Goal: Task Accomplishment & Management: Use online tool/utility

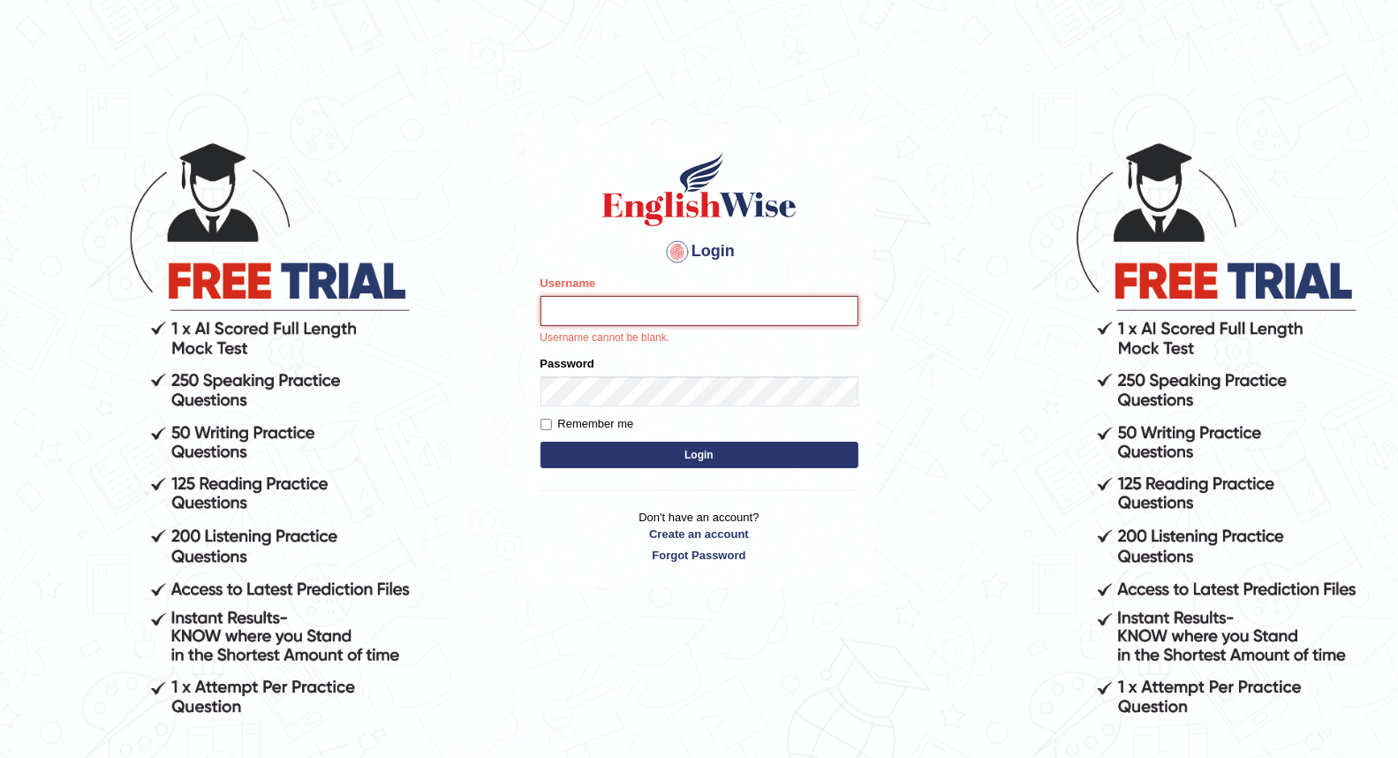
click at [569, 310] on input "Username" at bounding box center [700, 311] width 318 height 30
click at [554, 313] on input "singla" at bounding box center [700, 311] width 318 height 30
click at [559, 312] on input "singla" at bounding box center [700, 311] width 318 height 30
click at [555, 312] on input "singla" at bounding box center [700, 311] width 318 height 30
click at [597, 319] on input "Singla" at bounding box center [700, 311] width 318 height 30
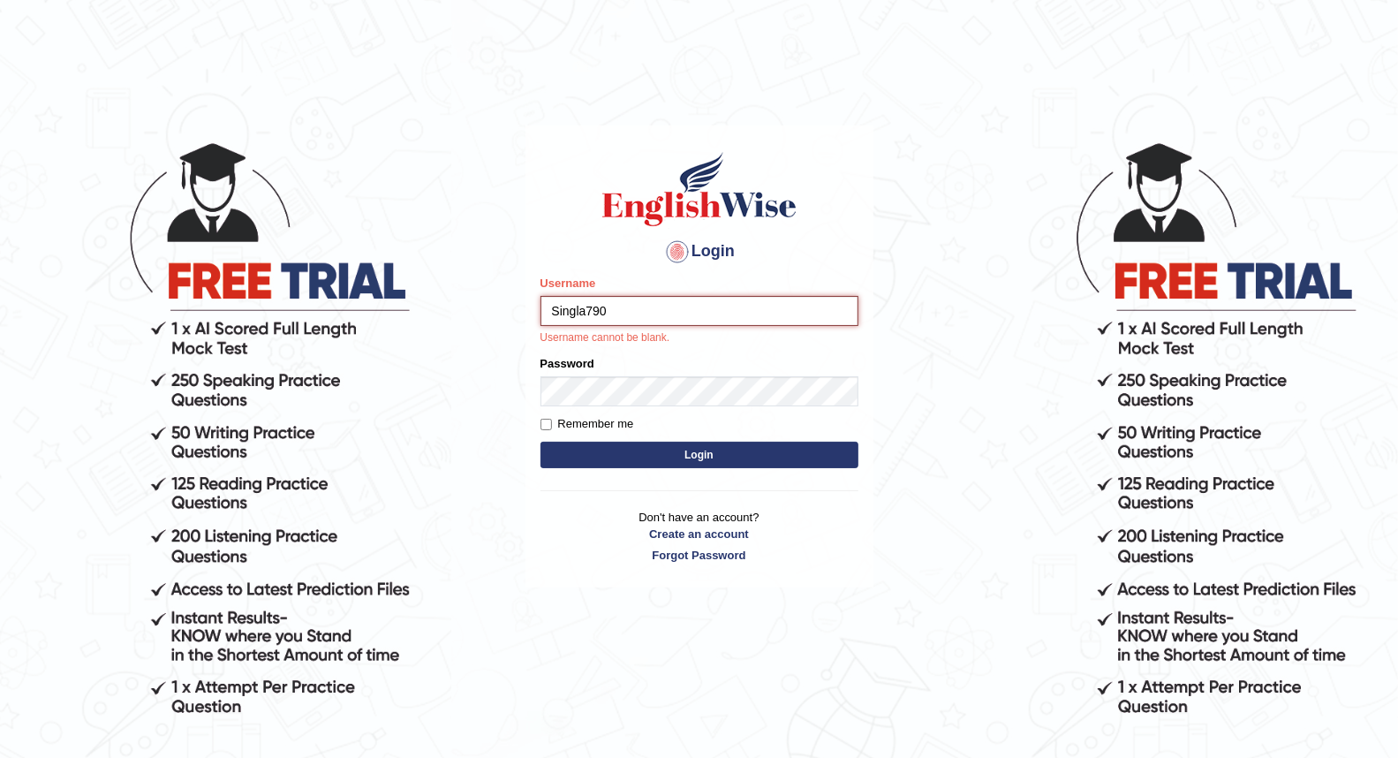
type input "Singla790"
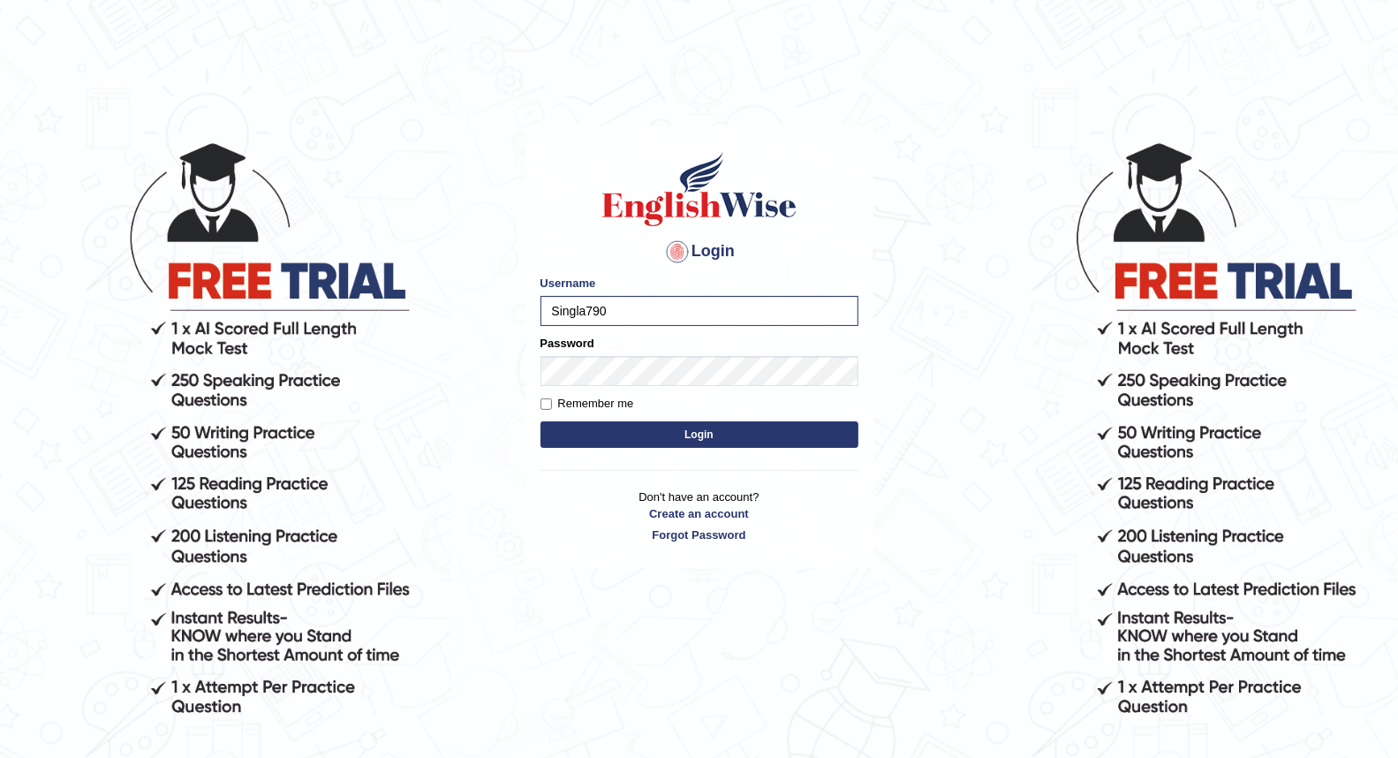
click at [608, 426] on button "Login" at bounding box center [700, 434] width 318 height 26
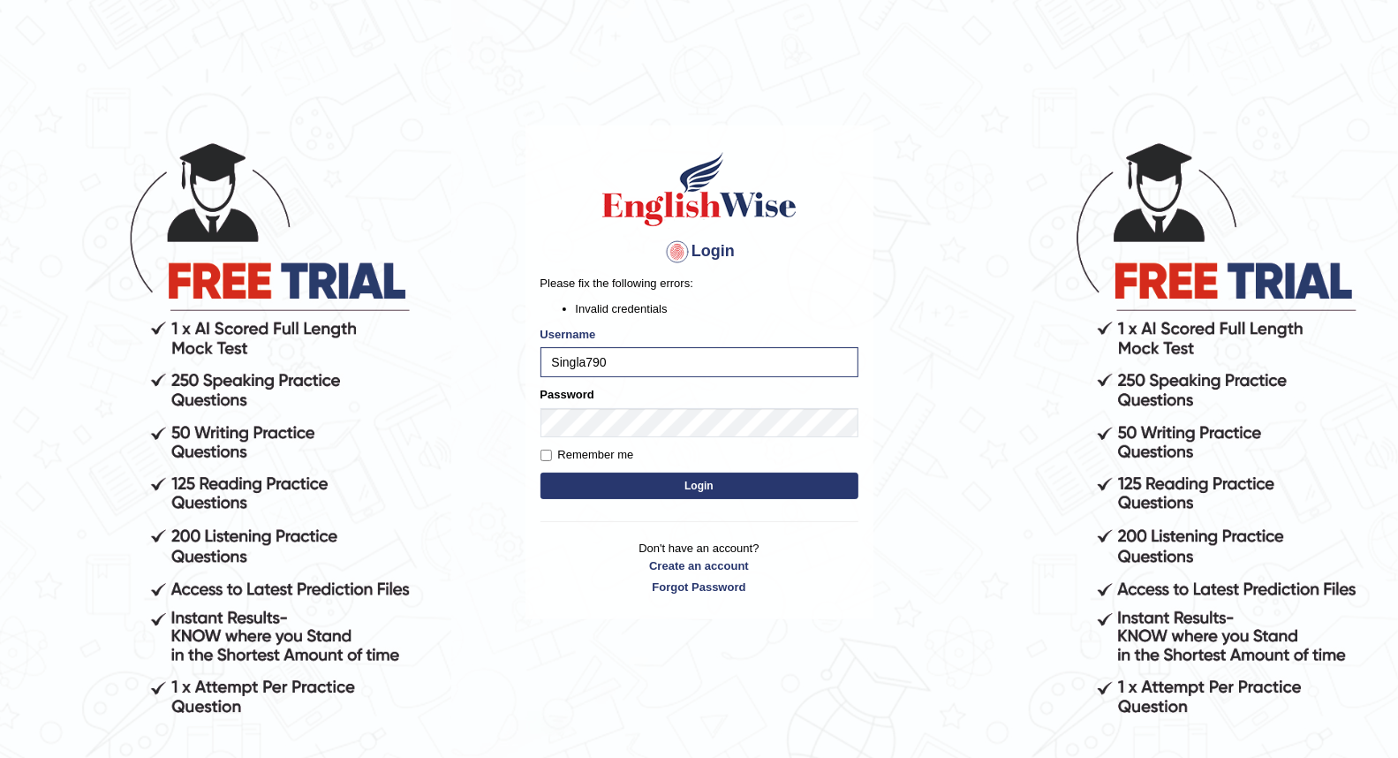
click at [614, 478] on button "Login" at bounding box center [700, 486] width 318 height 26
click at [624, 366] on input "Singla790" at bounding box center [700, 362] width 318 height 30
click at [586, 366] on input "Singla790" at bounding box center [700, 362] width 318 height 30
type input "Singlag790"
click at [605, 479] on button "Login" at bounding box center [700, 486] width 318 height 26
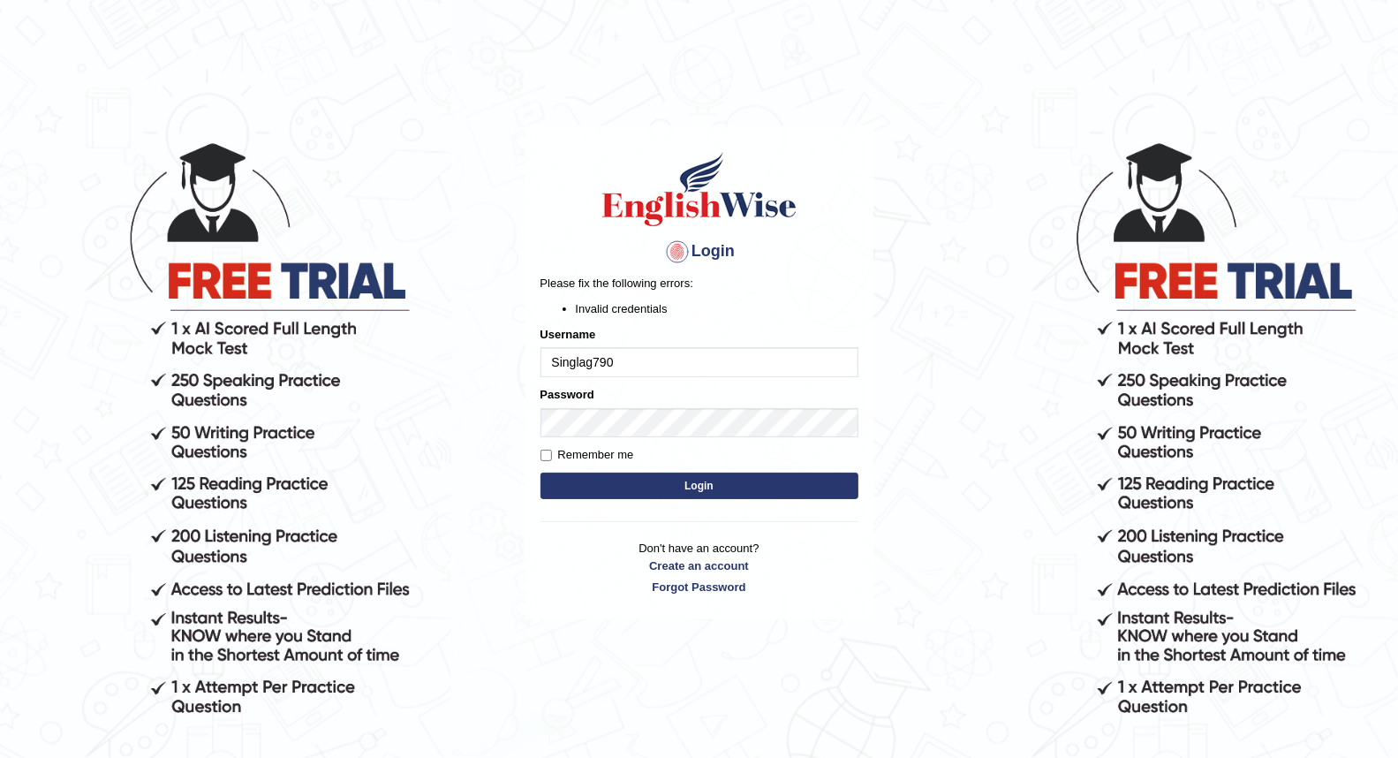
click at [576, 456] on label "Remember me" at bounding box center [588, 455] width 94 height 18
click at [552, 456] on input "Remember me" at bounding box center [546, 455] width 11 height 11
click at [551, 456] on input "Remember me" at bounding box center [546, 455] width 11 height 11
checkbox input "false"
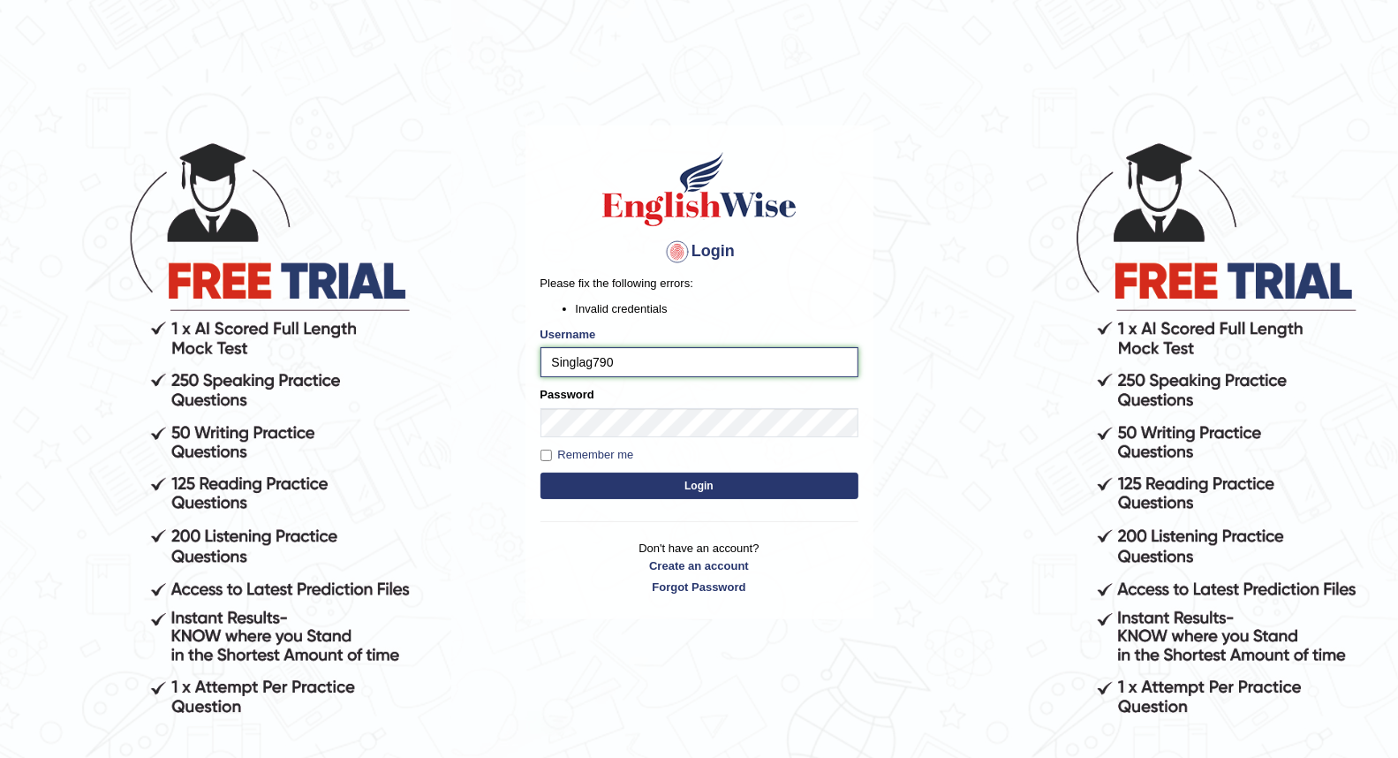
click at [633, 372] on input "Singlag790" at bounding box center [700, 362] width 318 height 30
click at [652, 356] on input "Singlag790" at bounding box center [700, 362] width 318 height 30
type input "S"
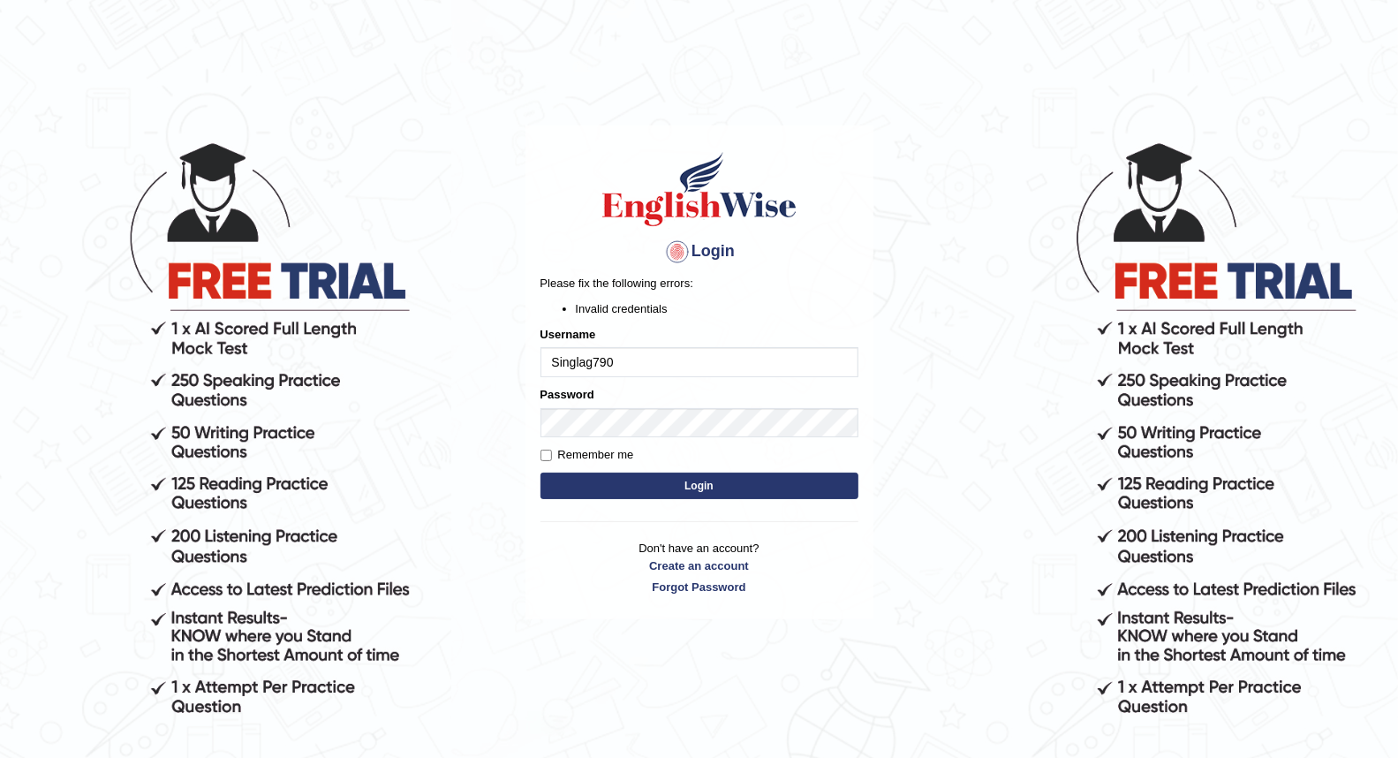
click at [590, 363] on input "Singlag790" at bounding box center [700, 362] width 318 height 30
type input "Singla790"
click at [584, 477] on button "Login" at bounding box center [700, 486] width 318 height 26
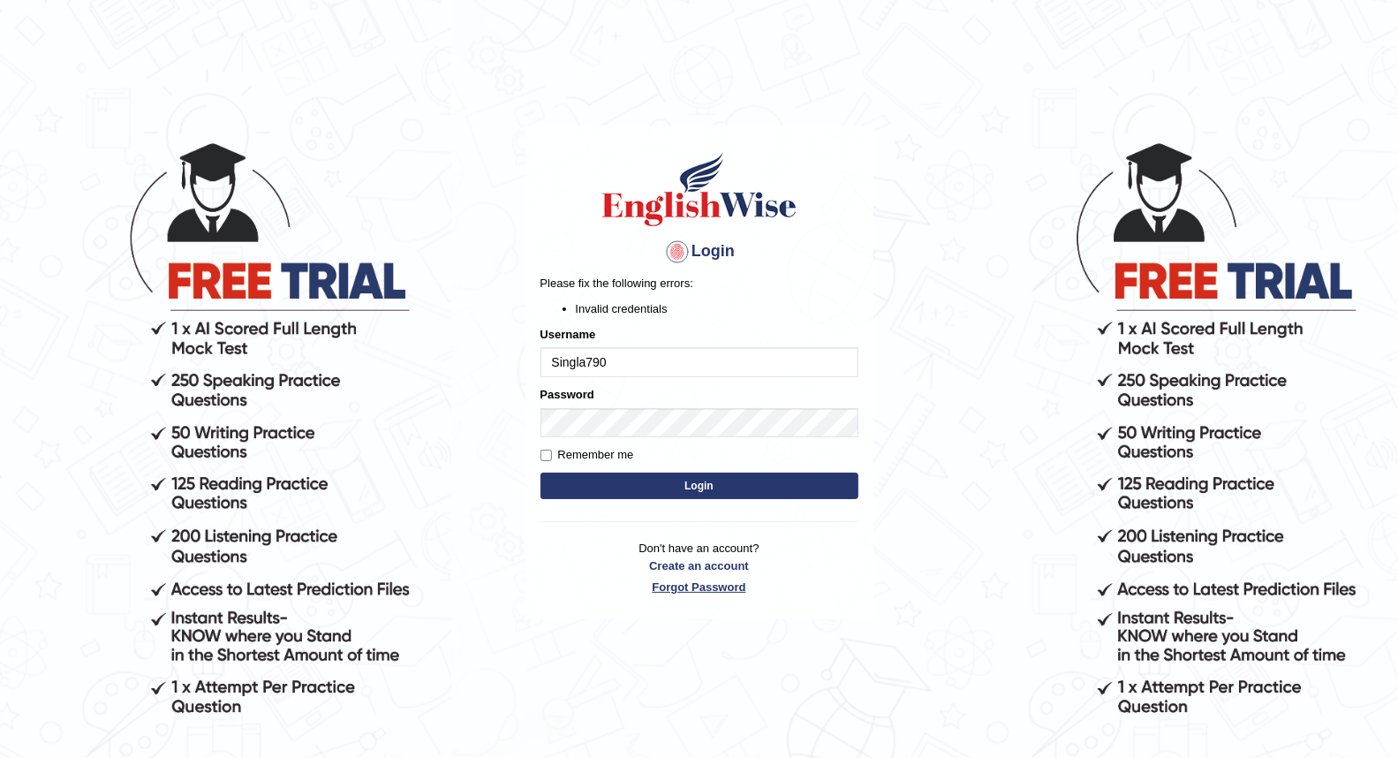
click at [700, 581] on link "Forgot Password" at bounding box center [700, 587] width 318 height 17
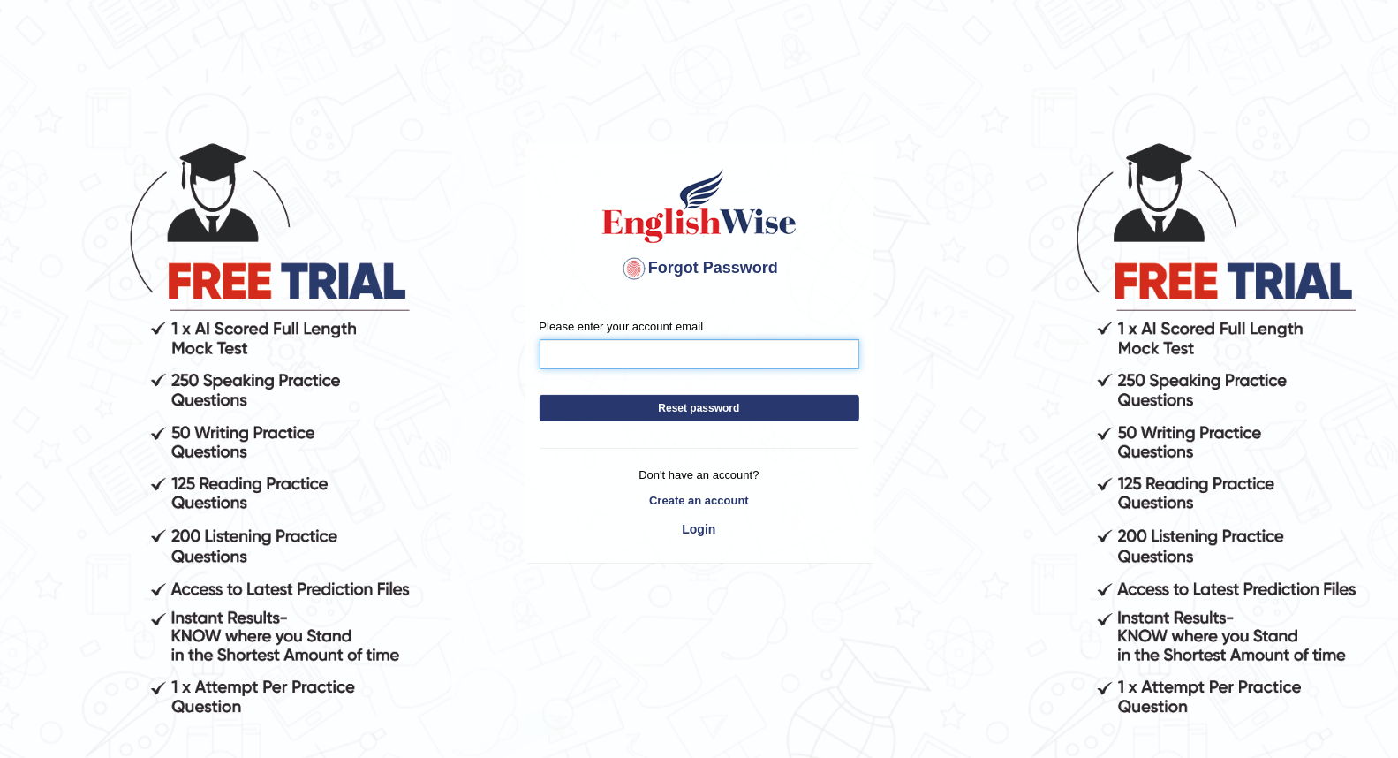
click at [656, 367] on input "Please enter your account email" at bounding box center [700, 354] width 320 height 30
type input "singlag273@gmail.com"
click at [687, 406] on button "Reset password" at bounding box center [700, 408] width 320 height 26
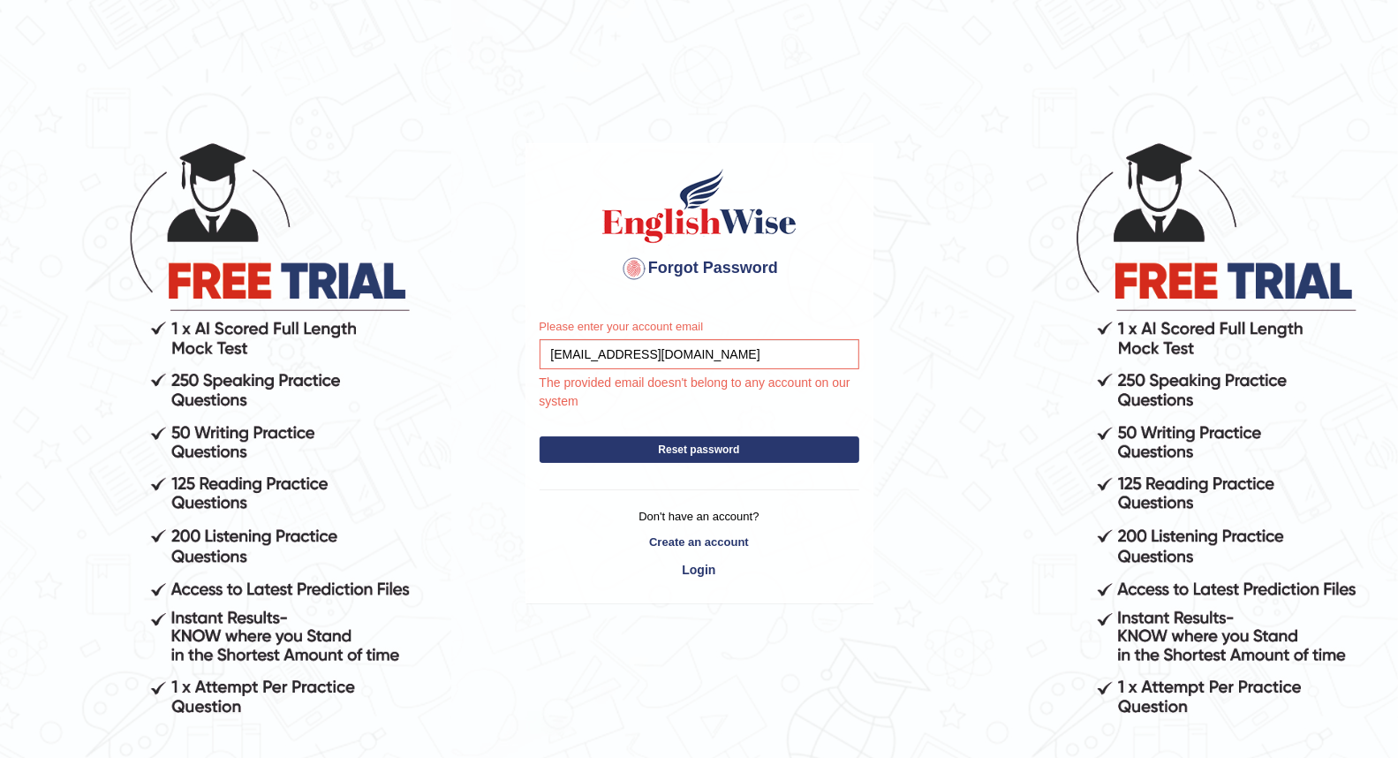
click at [725, 450] on button "Reset password" at bounding box center [700, 449] width 320 height 26
click at [694, 363] on input "[EMAIL_ADDRESS][DOMAIN_NAME]" at bounding box center [700, 354] width 320 height 30
type input "s"
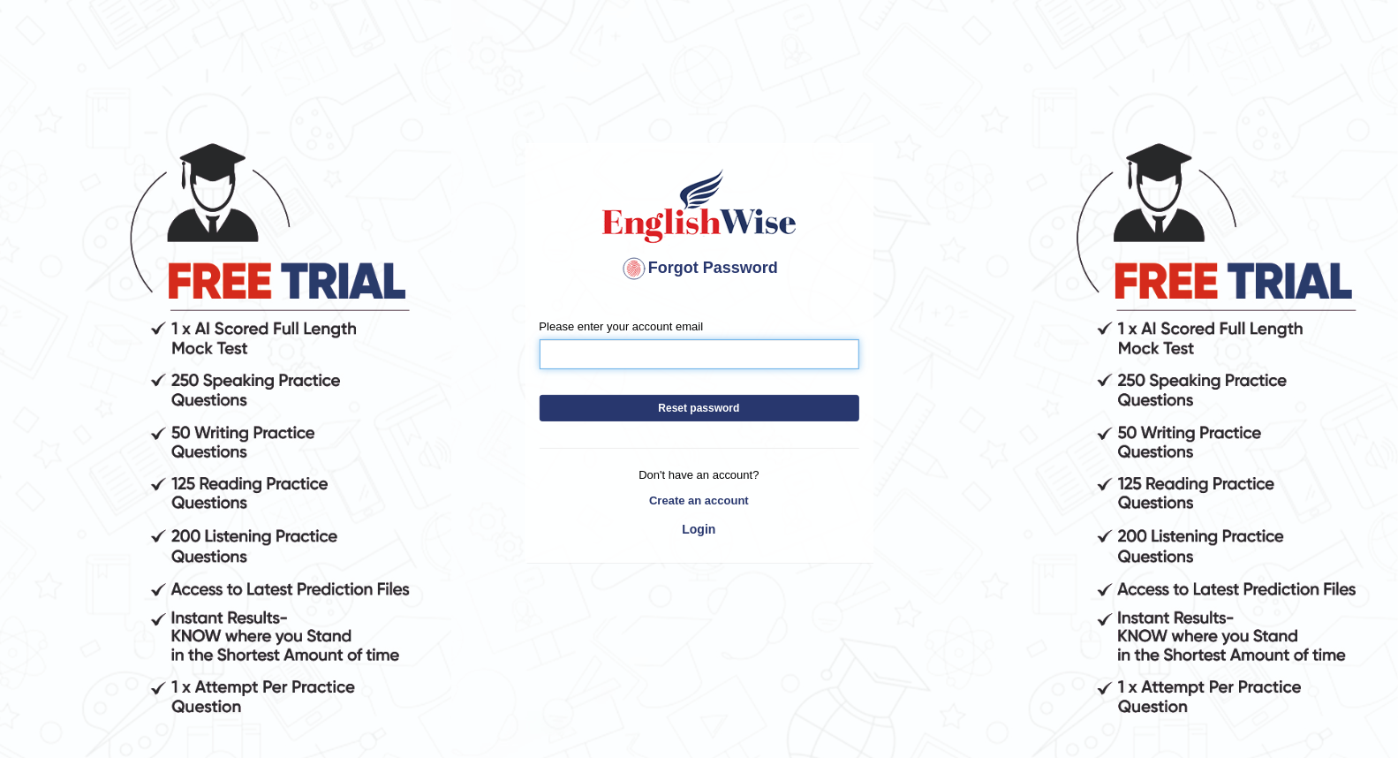
click at [610, 359] on input "Please enter your account email" at bounding box center [700, 354] width 320 height 30
type input "[EMAIL_ADDRESS][DOMAIN_NAME]"
click at [693, 402] on button "Reset password" at bounding box center [700, 408] width 320 height 26
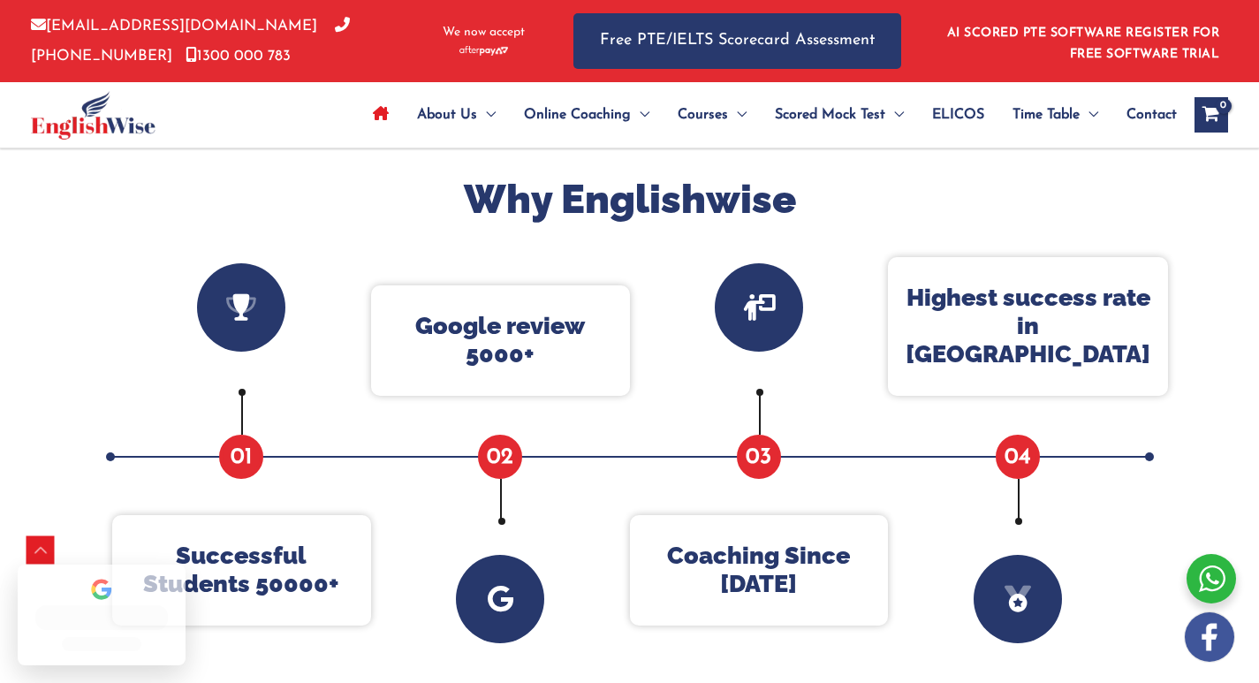
scroll to position [707, 0]
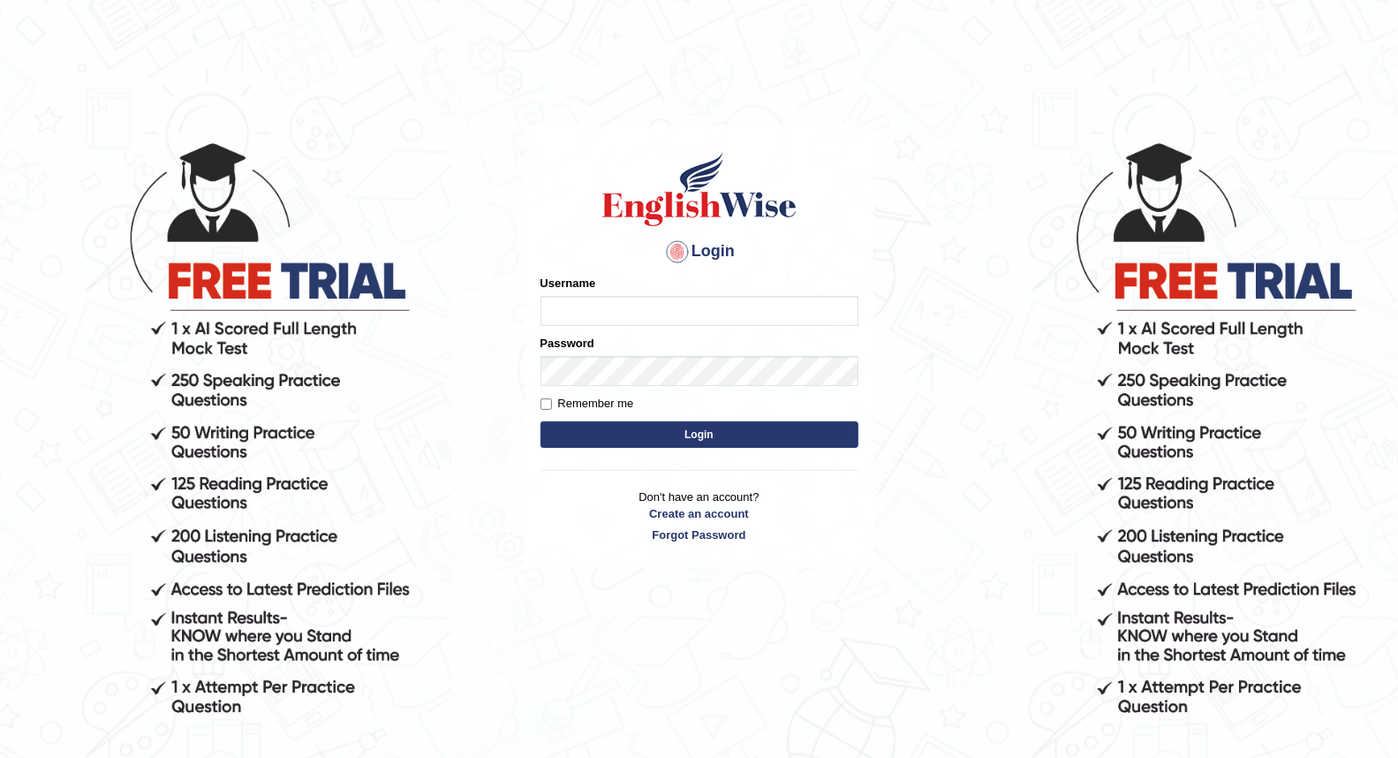
click at [564, 310] on input "Username" at bounding box center [700, 311] width 318 height 30
type input "Singla790"
click at [604, 424] on button "Login" at bounding box center [700, 434] width 318 height 26
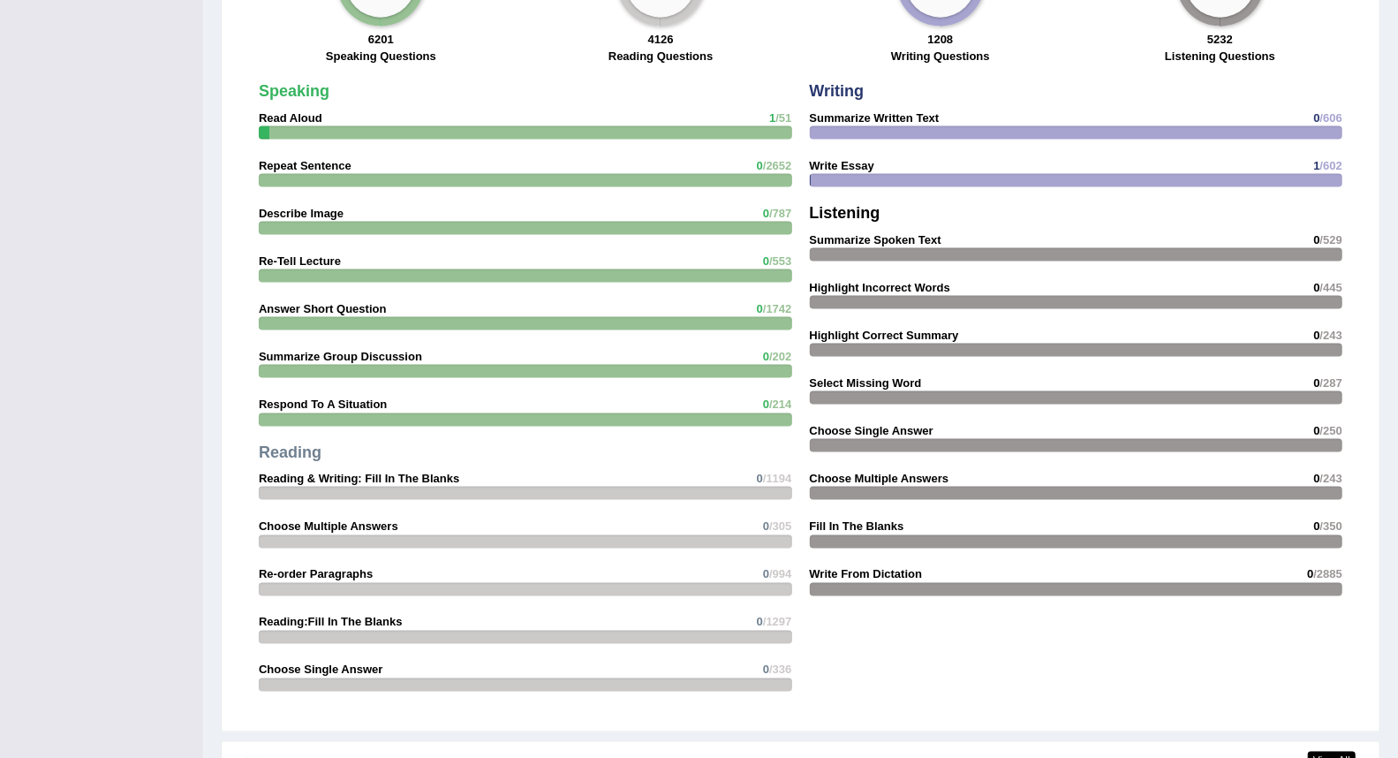
scroll to position [1570, 0]
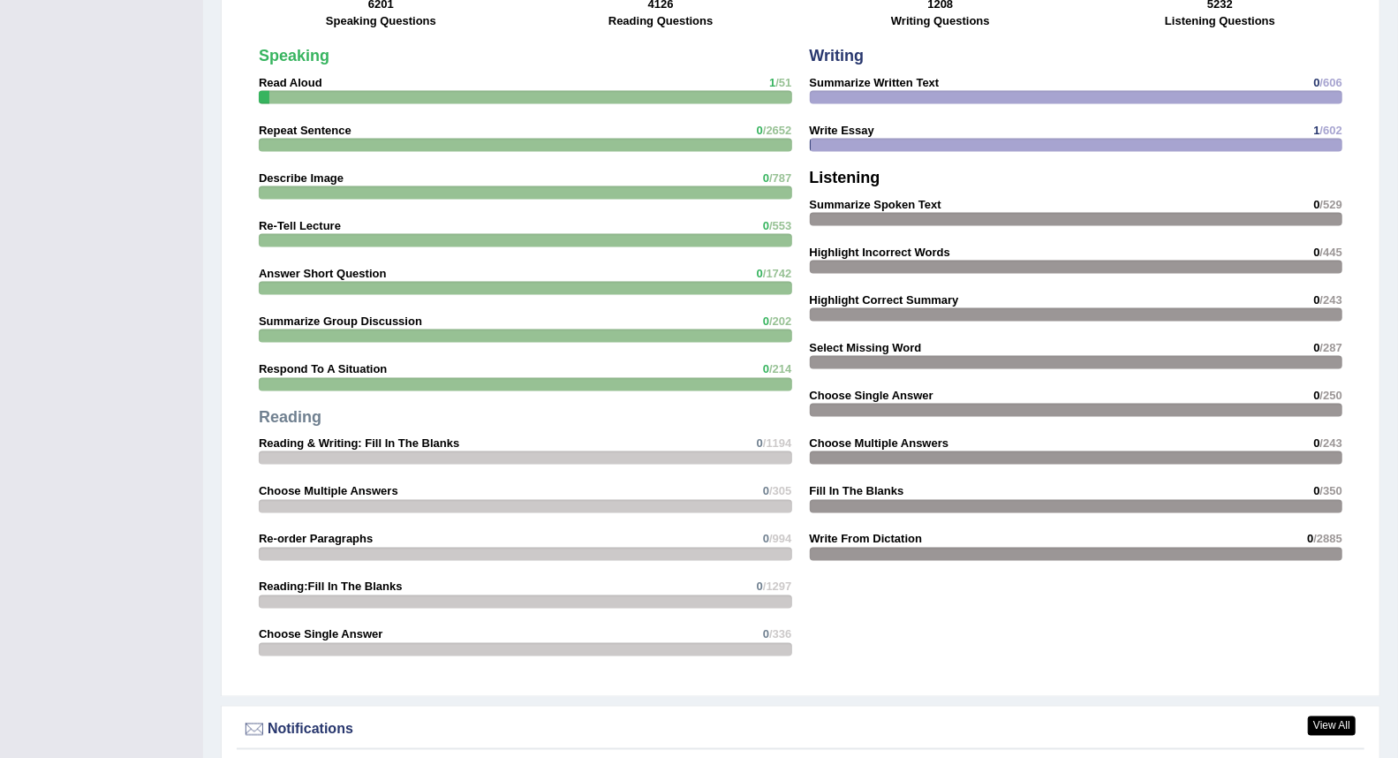
click at [828, 139] on div at bounding box center [1076, 145] width 533 height 13
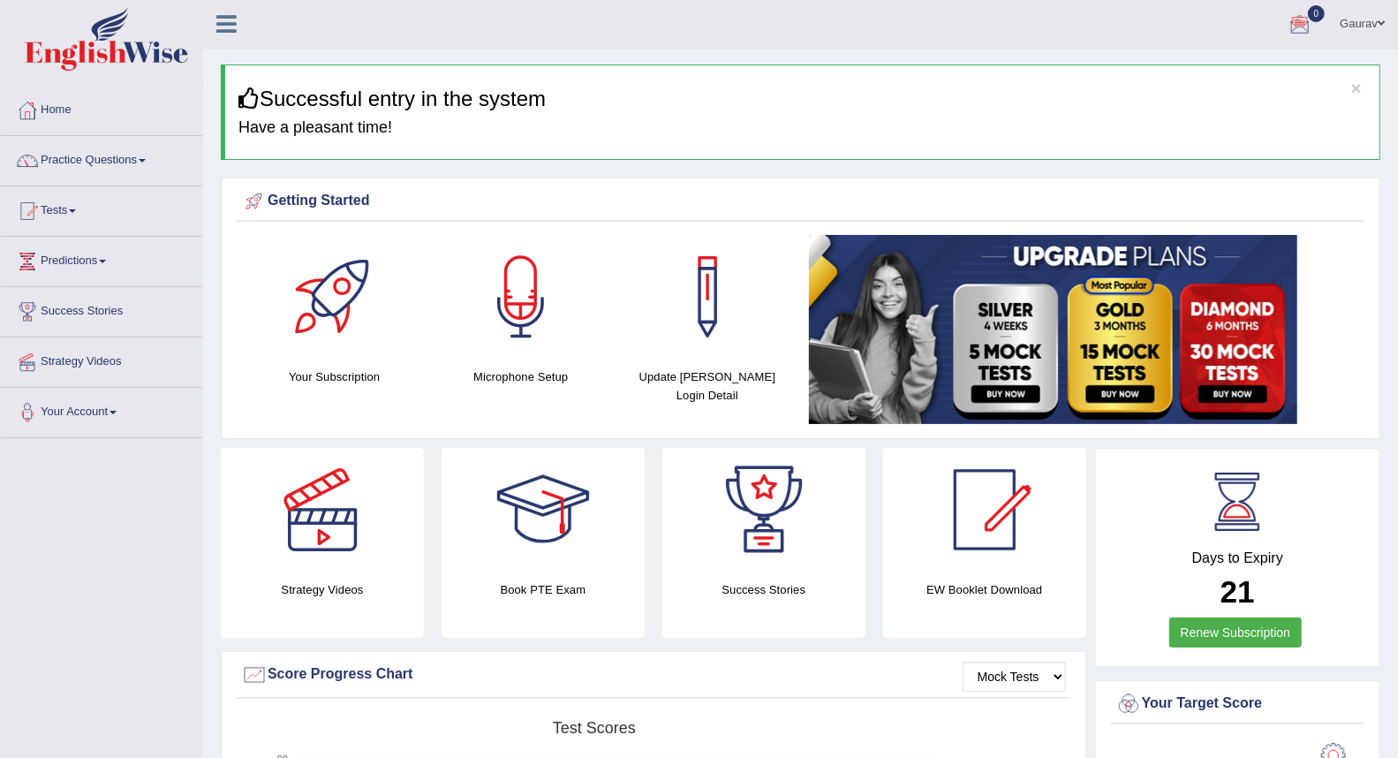
scroll to position [0, 0]
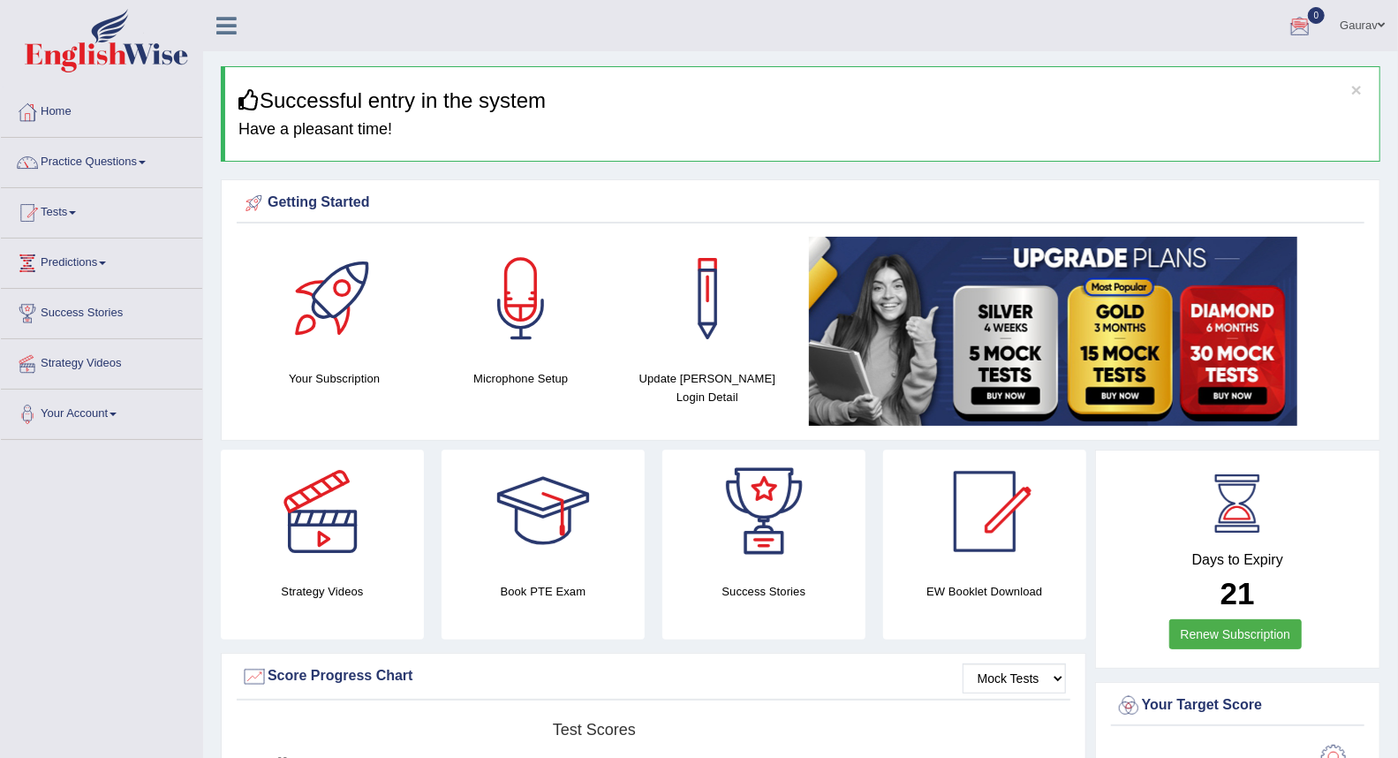
click at [104, 164] on link "Practice Questions" at bounding box center [101, 160] width 201 height 44
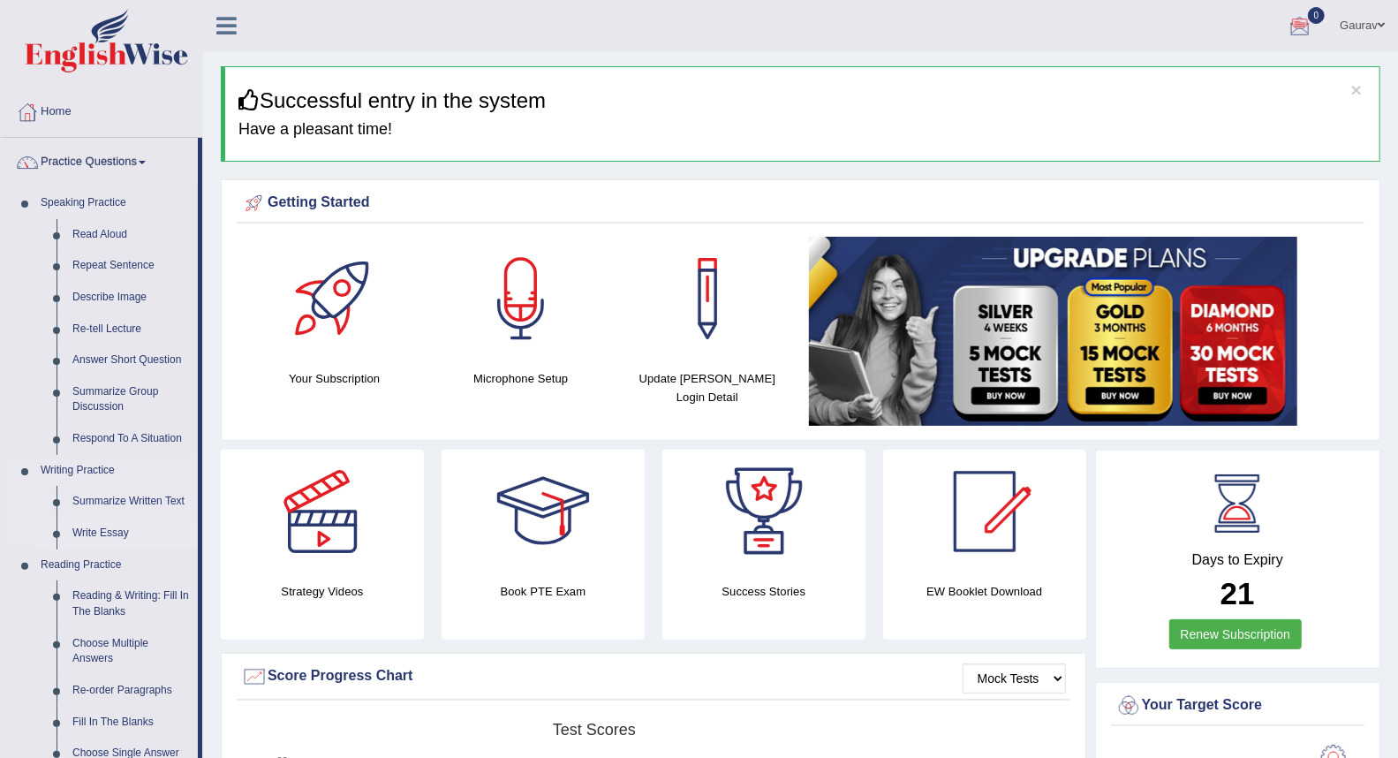
click at [122, 532] on link "Write Essay" at bounding box center [130, 534] width 133 height 32
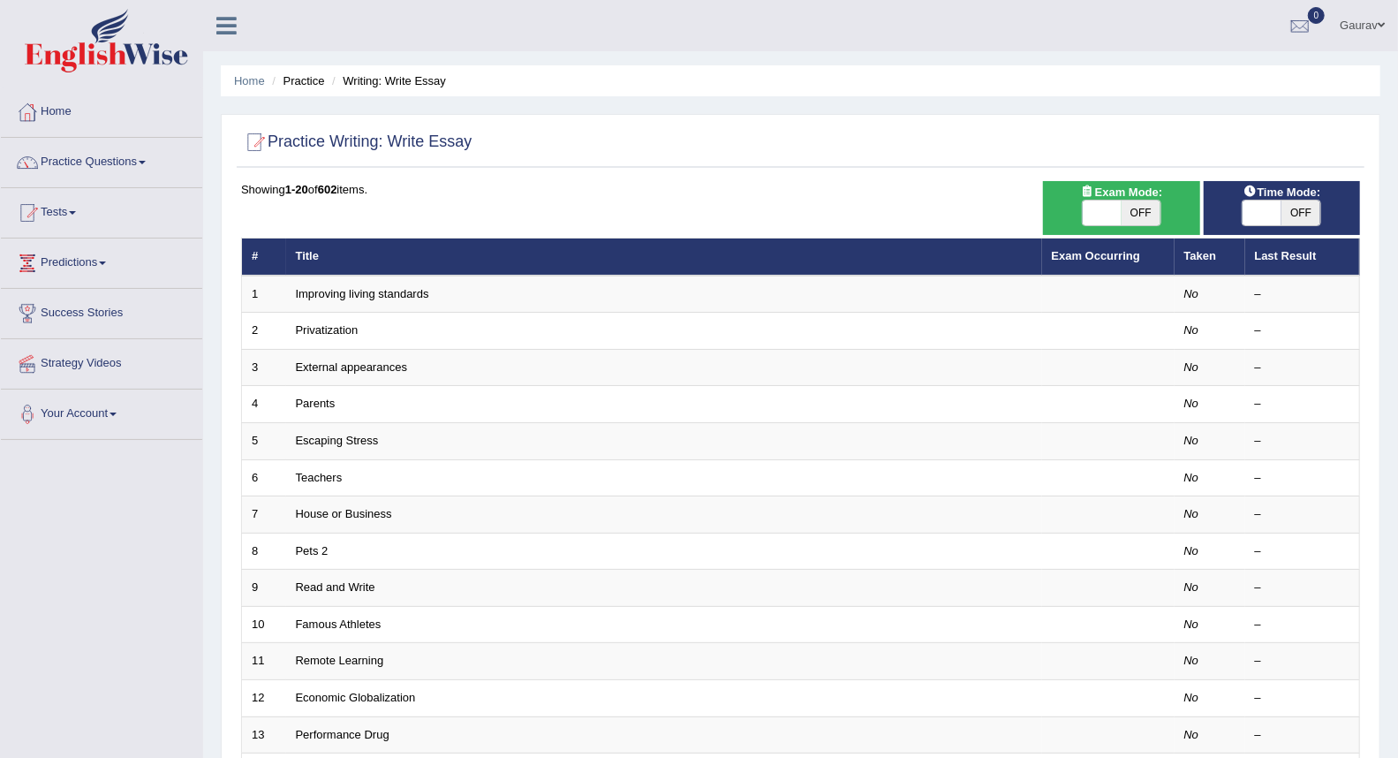
click at [1297, 204] on span "OFF" at bounding box center [1301, 212] width 39 height 25
checkbox input "true"
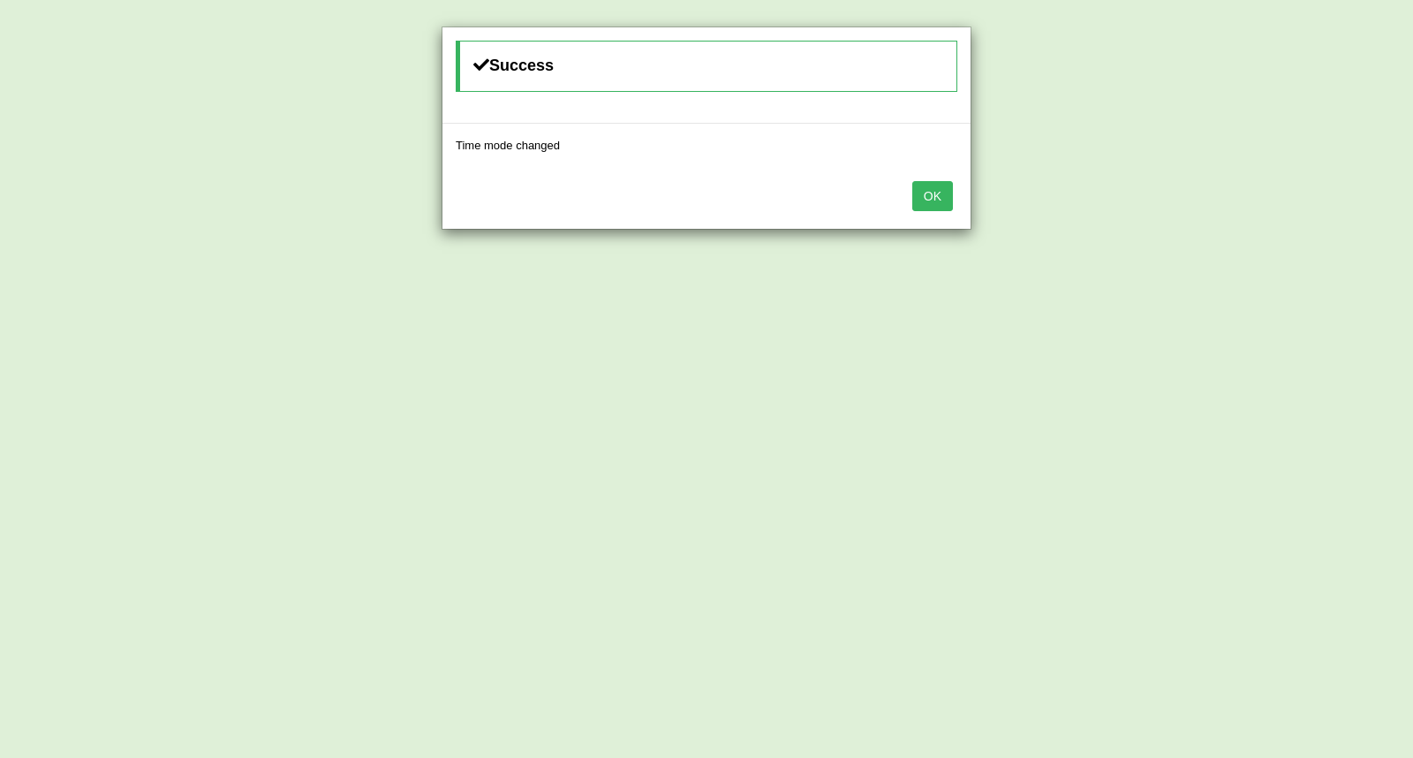
click at [927, 199] on button "OK" at bounding box center [932, 196] width 41 height 30
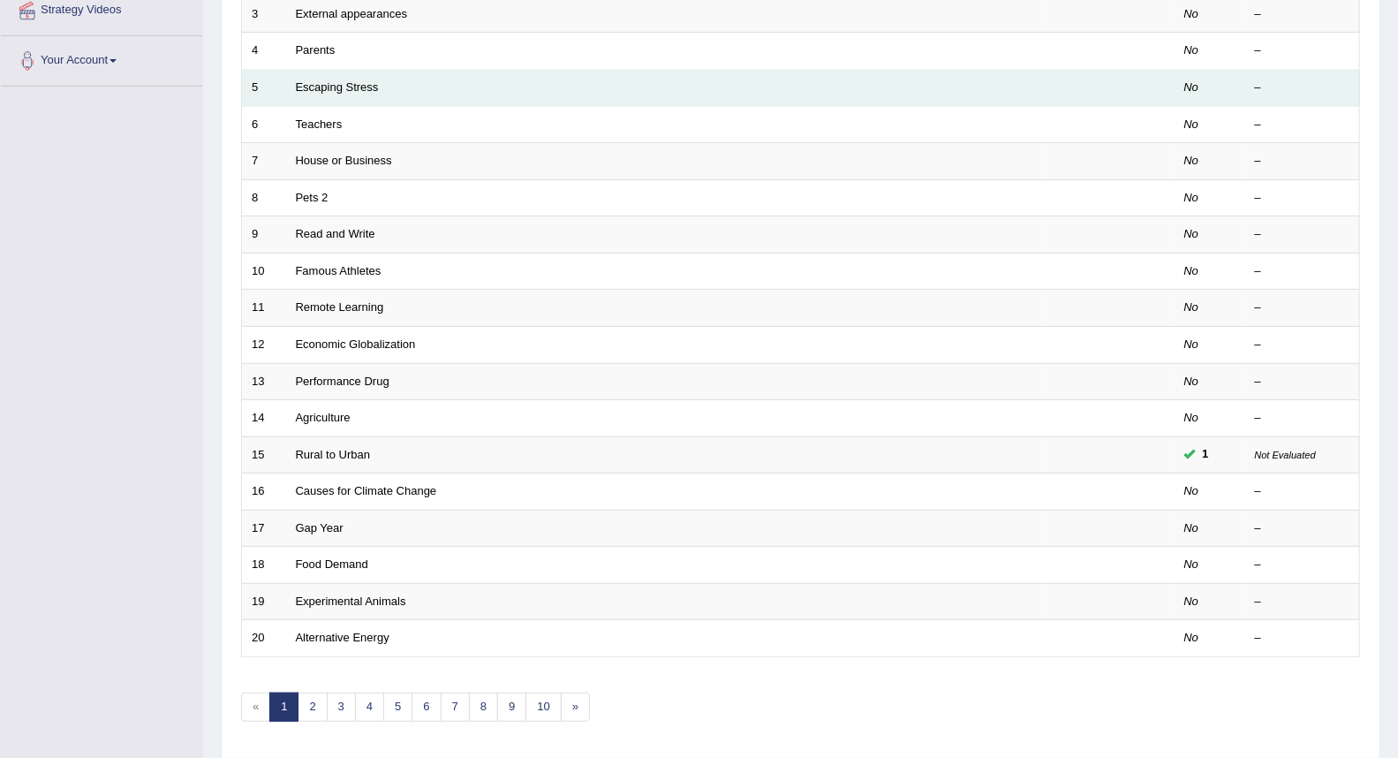
scroll to position [392, 0]
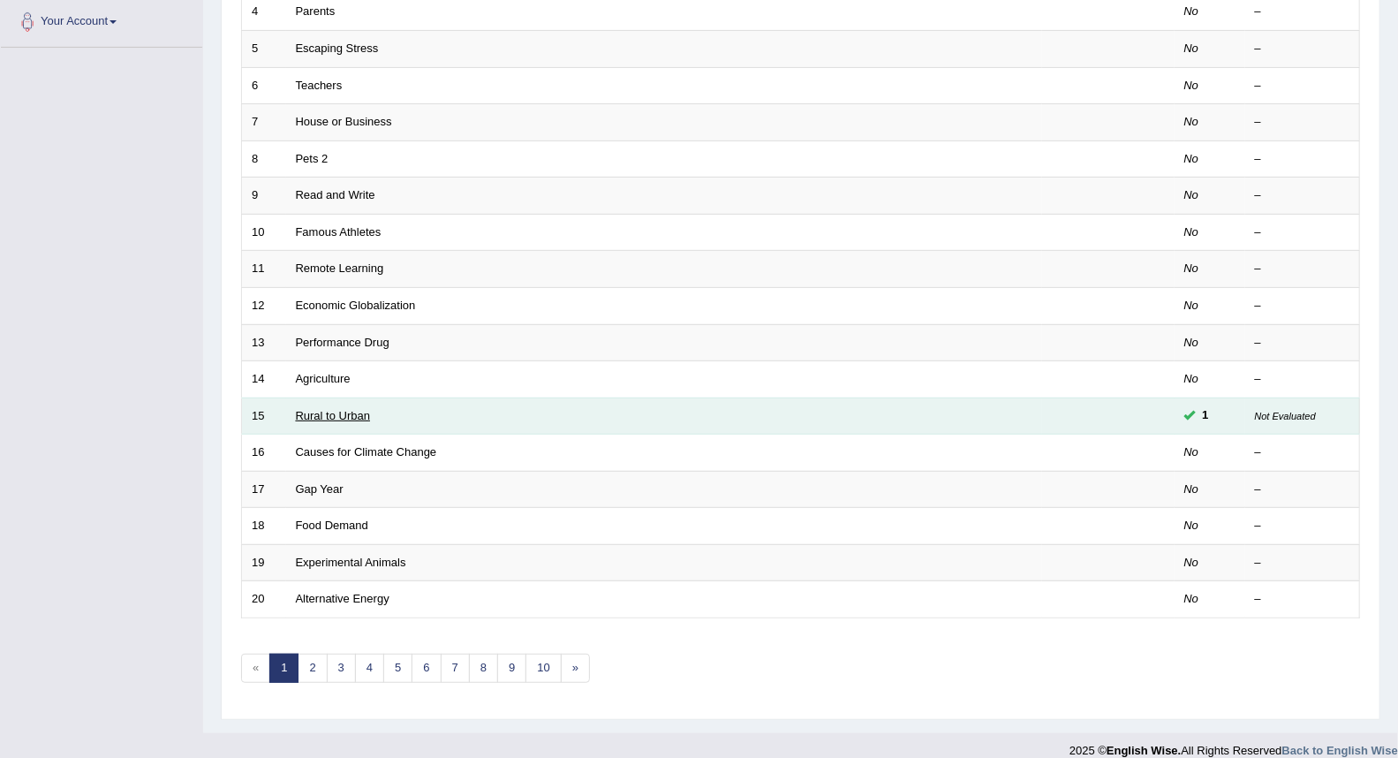
click at [359, 412] on link "Rural to Urban" at bounding box center [333, 415] width 75 height 13
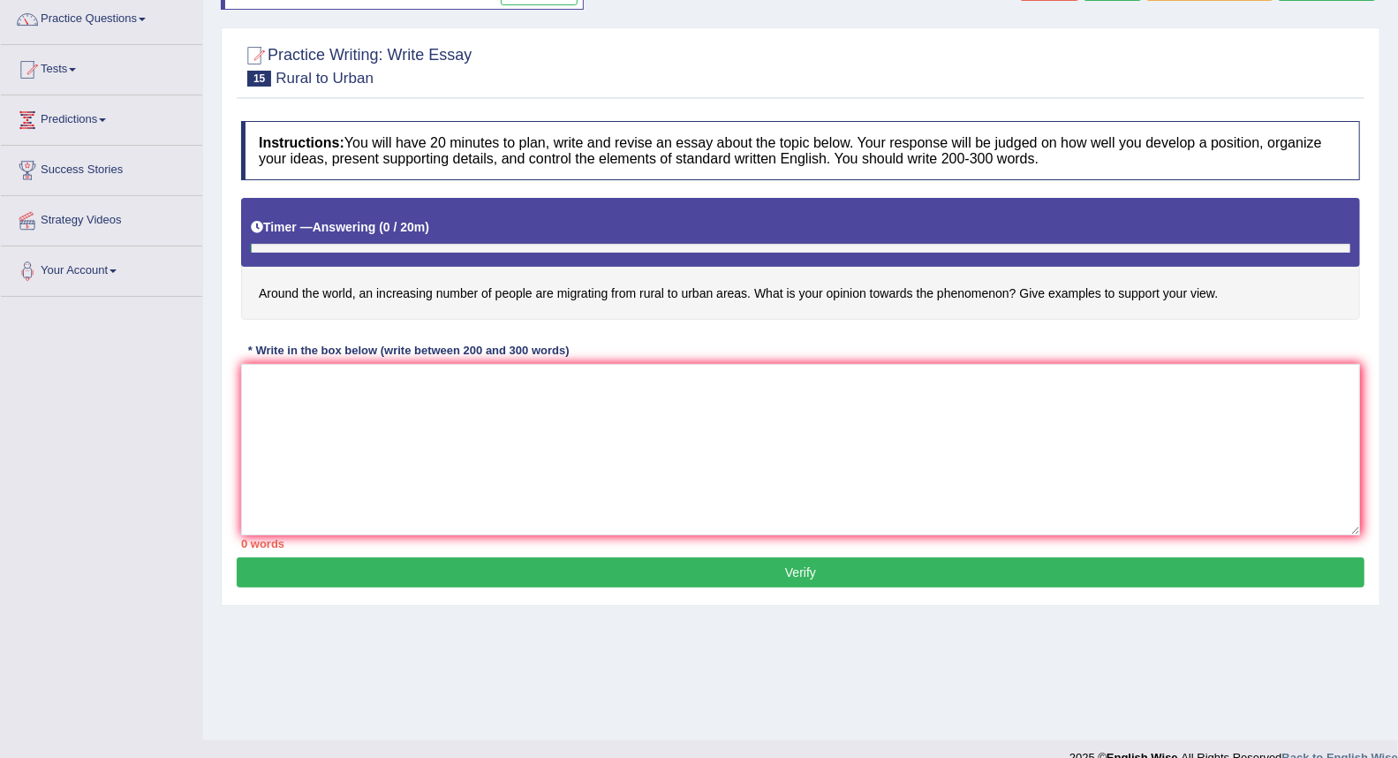
scroll to position [169, 0]
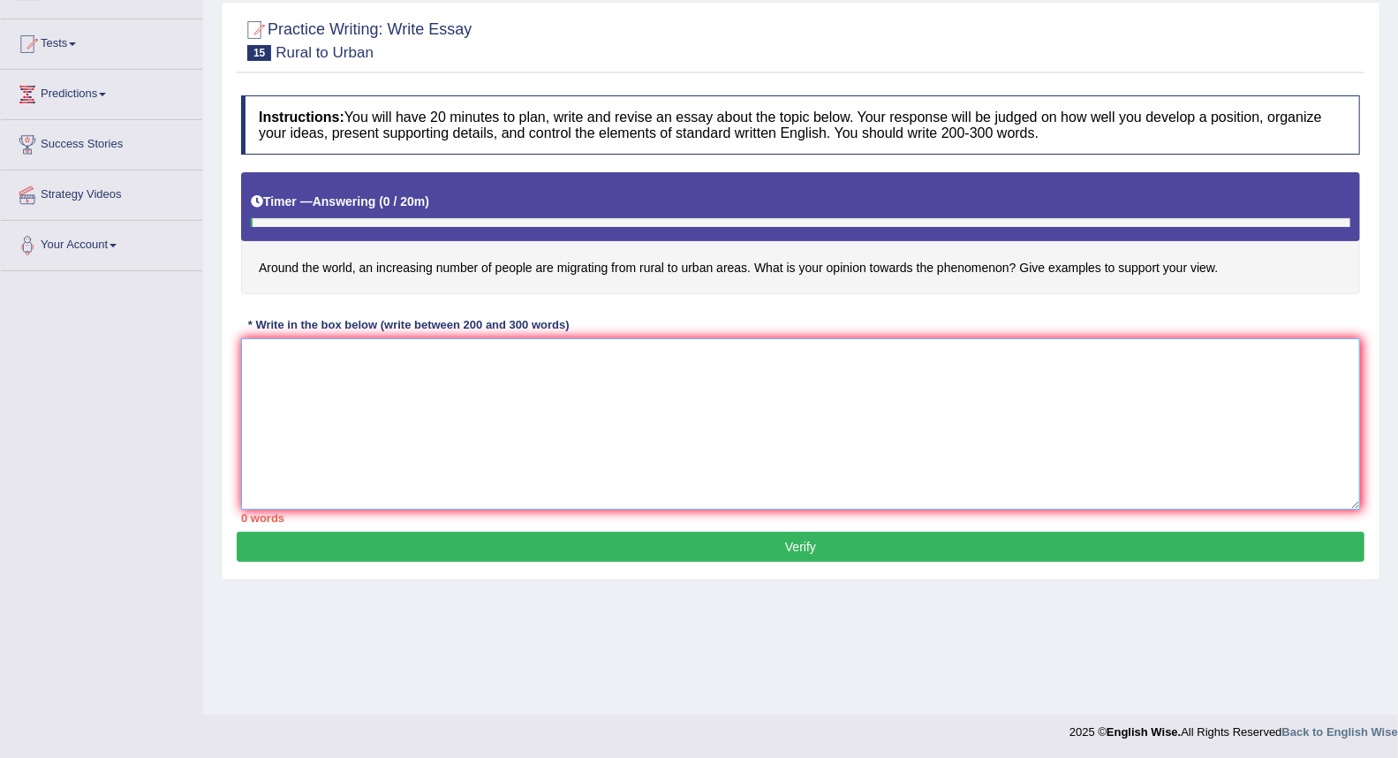
click at [488, 375] on textarea at bounding box center [800, 423] width 1119 height 171
click at [367, 376] on textarea at bounding box center [800, 423] width 1119 height 171
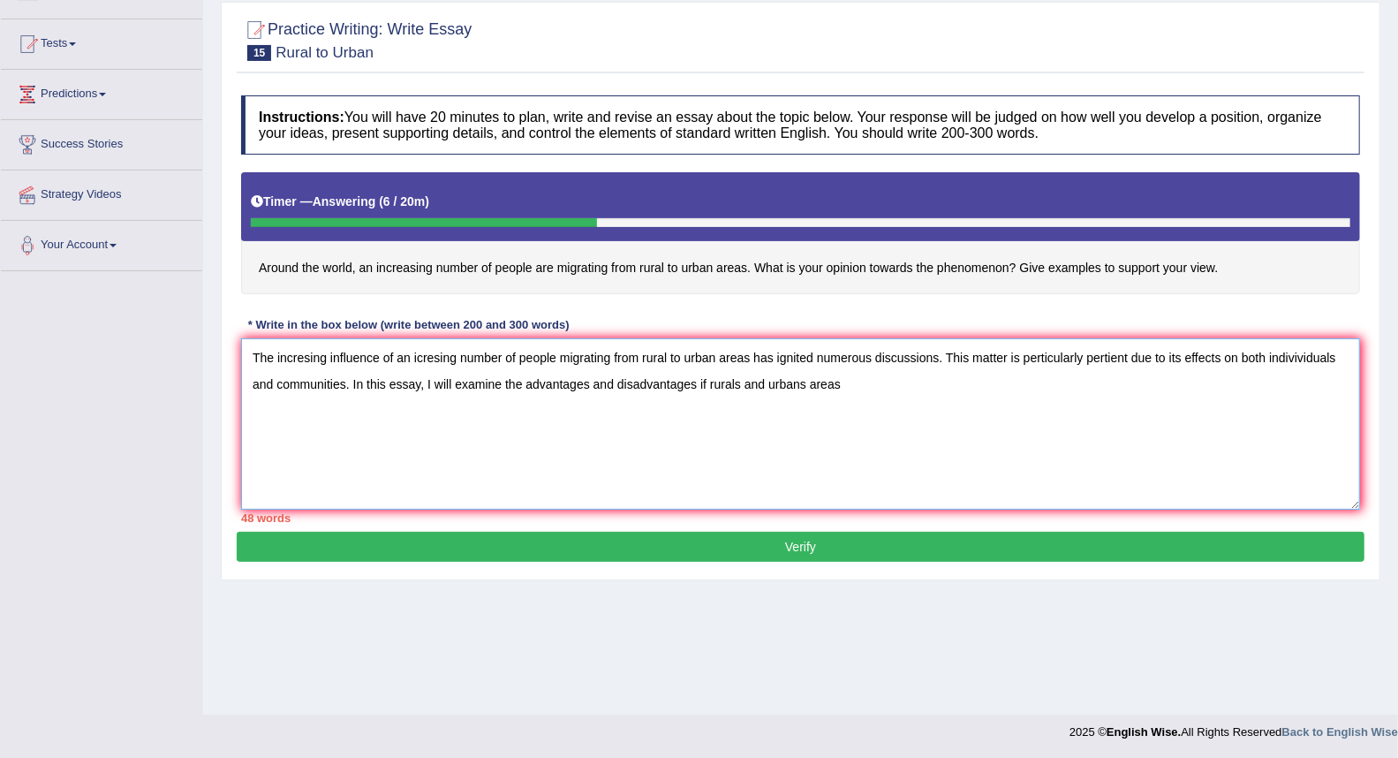
click at [743, 389] on textarea "The incresing influence of an icresing number of people migrating from rural to…" at bounding box center [800, 423] width 1119 height 171
click at [800, 383] on textarea "The incresing influence of an icresing number of people migrating from rural to…" at bounding box center [800, 423] width 1119 height 171
click at [845, 387] on textarea "The incresing influence of an icresing number of people migrating from rural to…" at bounding box center [800, 423] width 1119 height 171
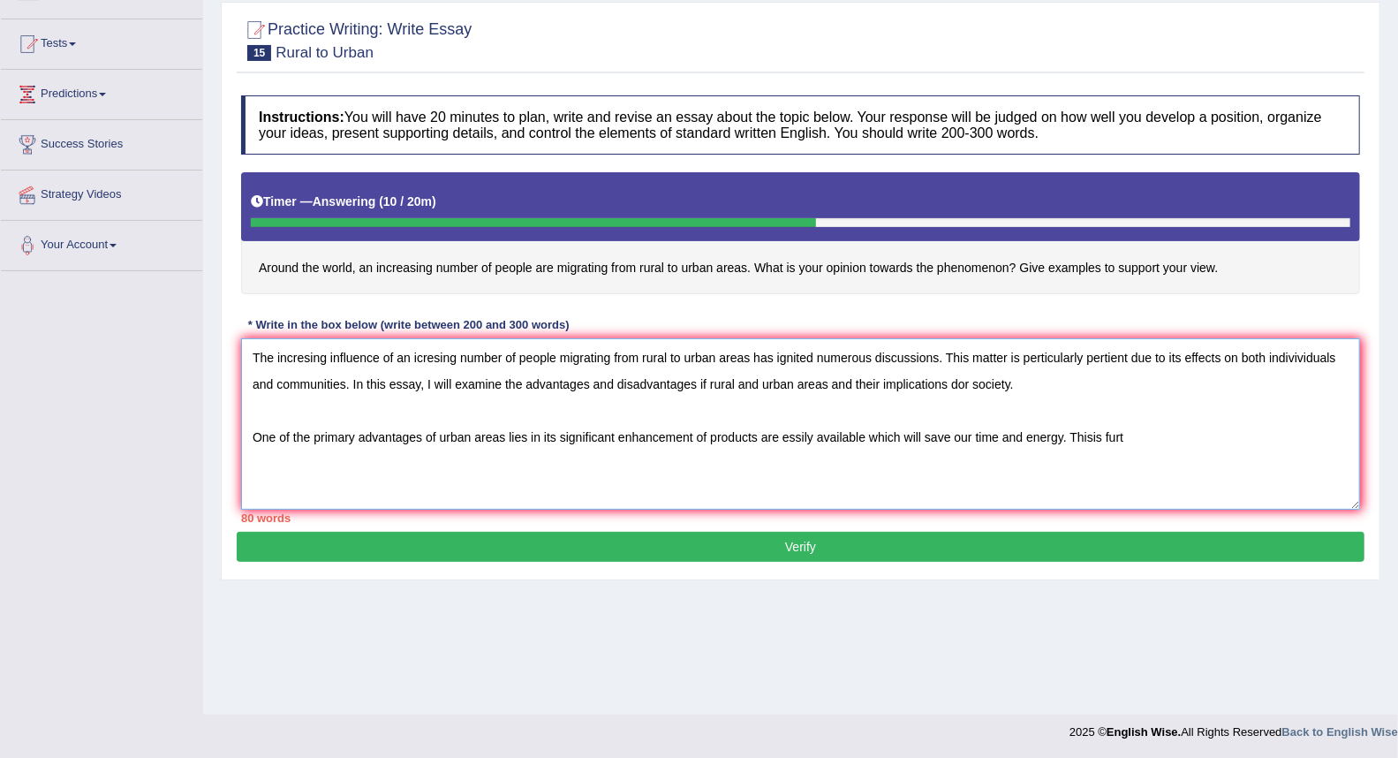
click at [1092, 436] on textarea "The incresing influence of an icresing number of people migrating from rural to…" at bounding box center [800, 423] width 1119 height 171
click at [1148, 431] on textarea "The incresing influence of an icresing number of people migrating from rural to…" at bounding box center [800, 423] width 1119 height 171
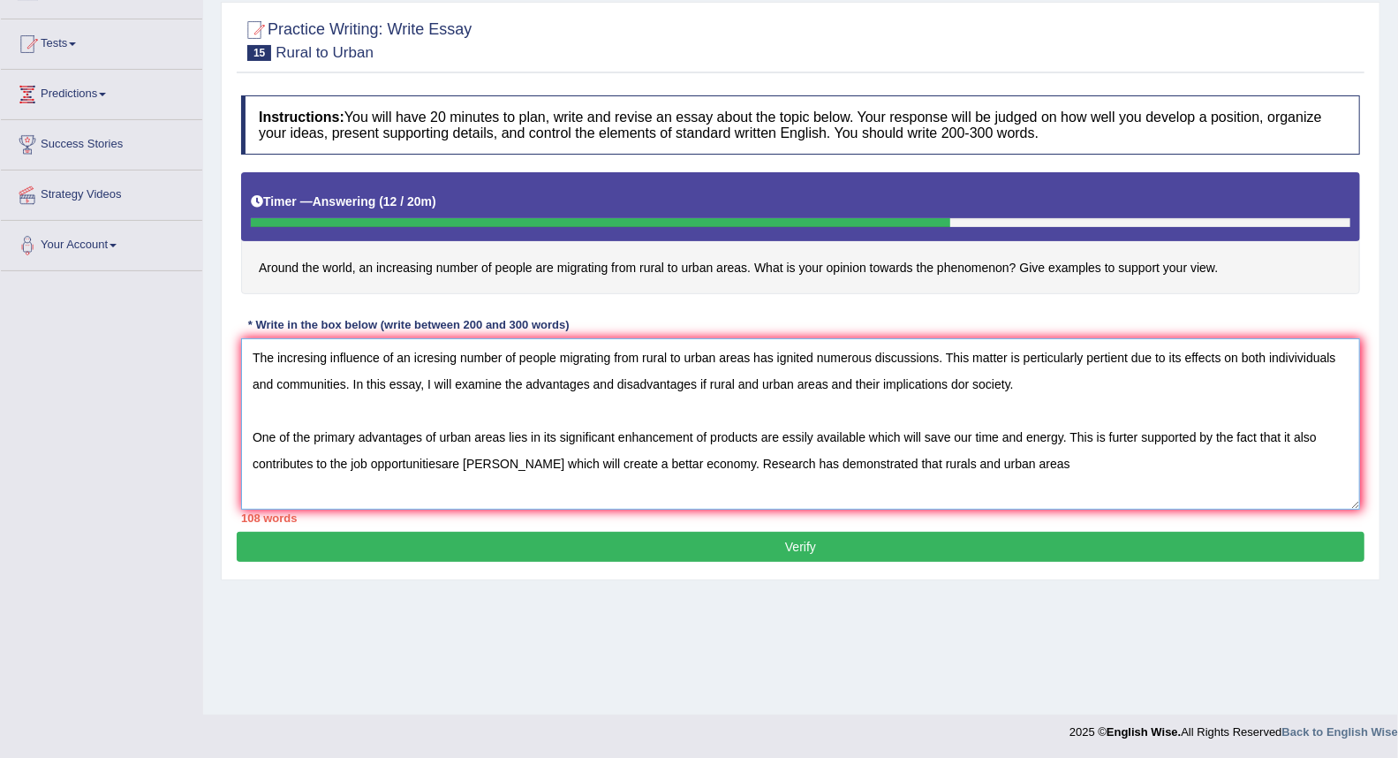
click at [904, 464] on textarea "The incresing influence of an icresing number of people migrating from rural to…" at bounding box center [800, 423] width 1119 height 171
click at [906, 466] on textarea "The incresing influence of an icresing number of people migrating from rural to…" at bounding box center [800, 423] width 1119 height 171
click at [1021, 470] on textarea "The incresing influence of an icresing number of people migrating from rural to…" at bounding box center [800, 423] width 1119 height 171
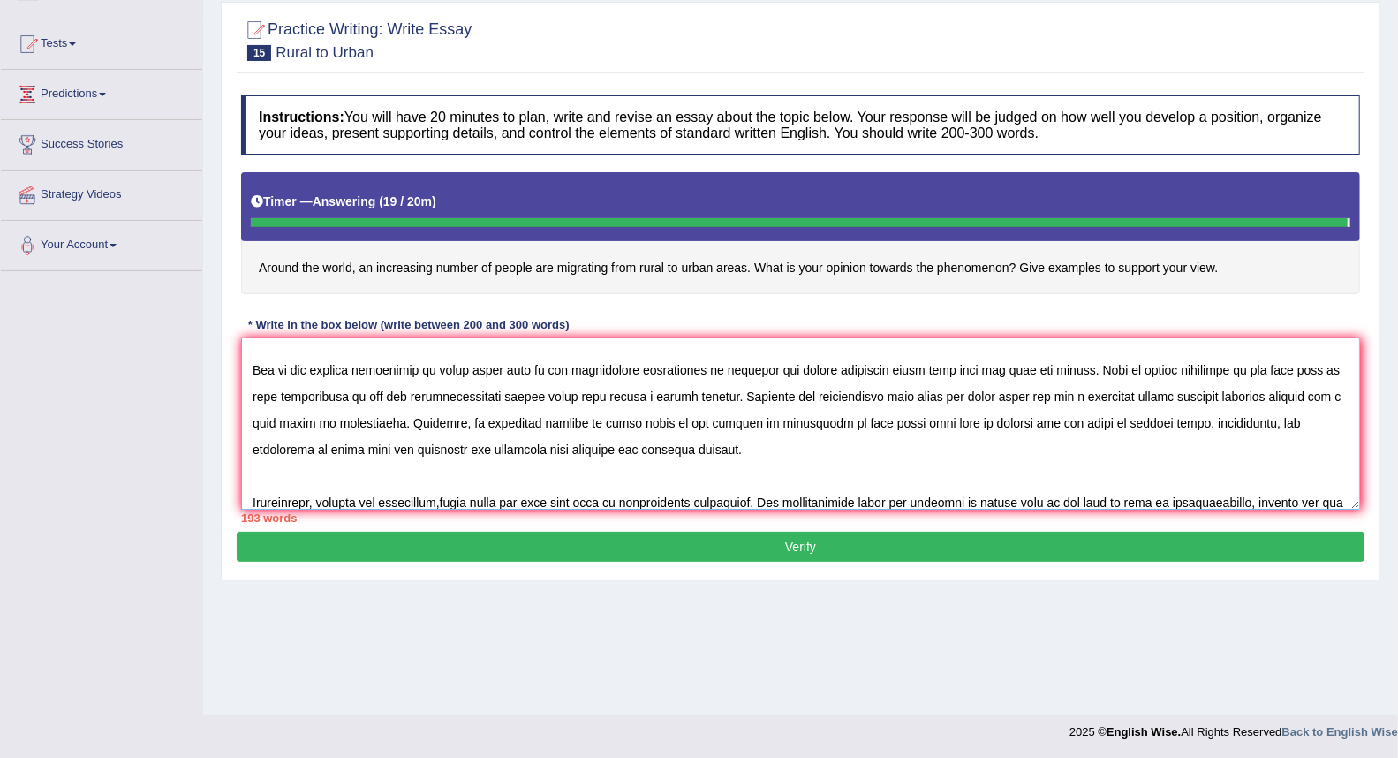
scroll to position [94, 0]
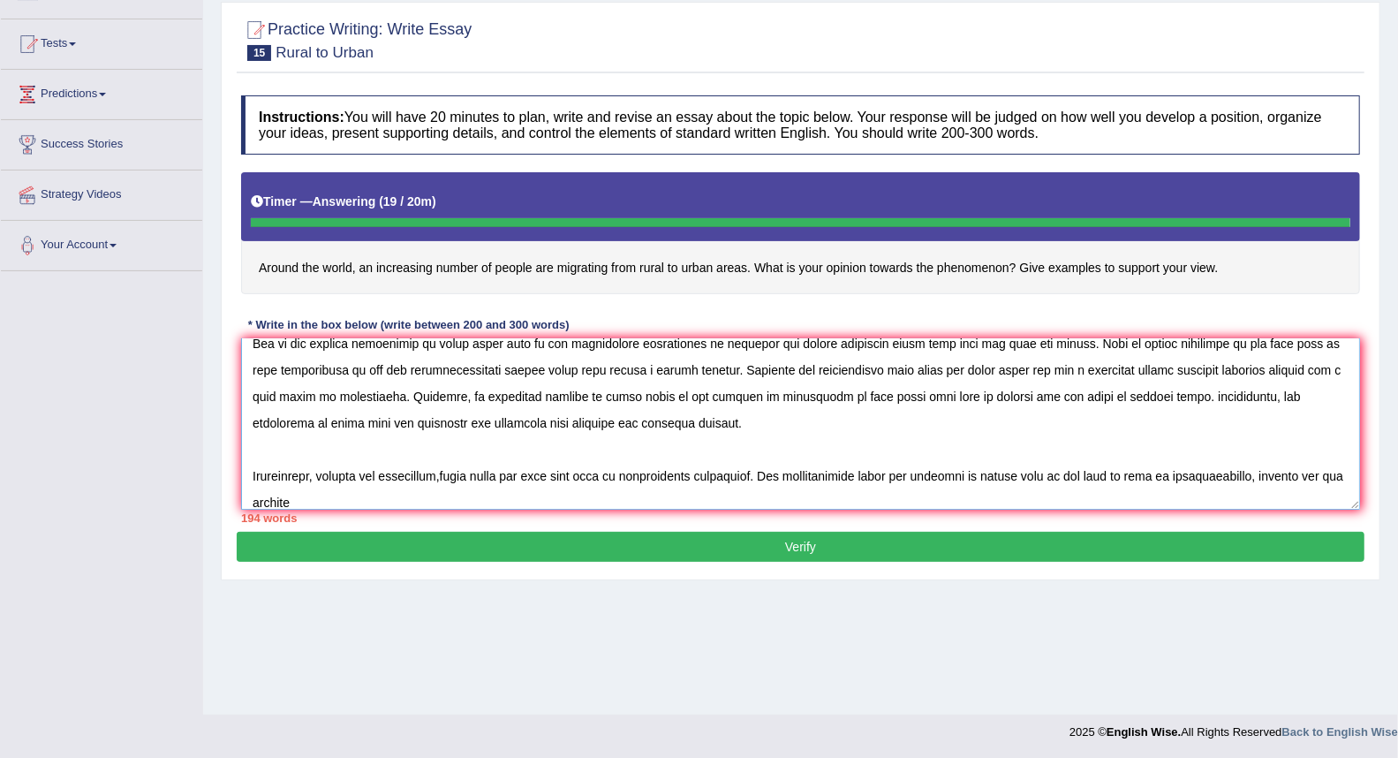
type textarea "The incresing influence of an icresing number of people migrating from rural to…"
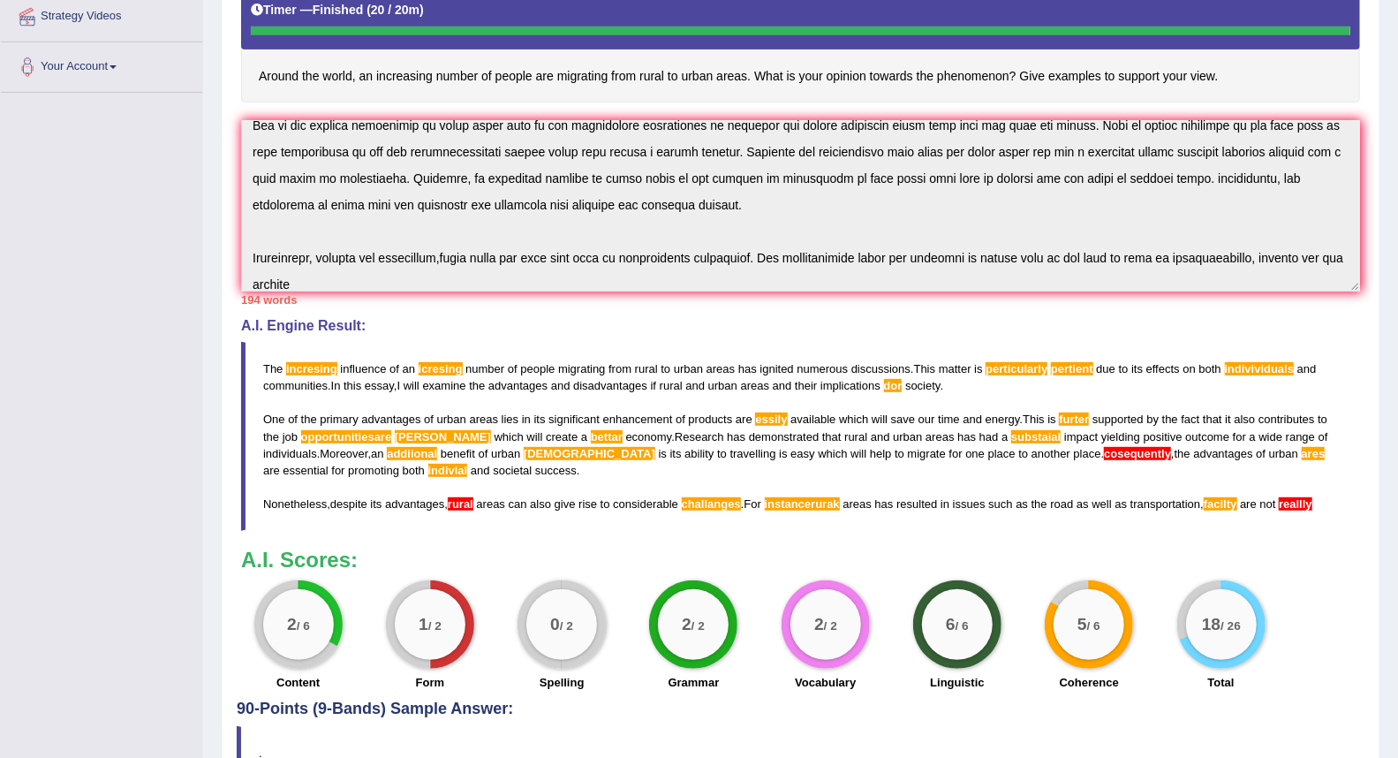
scroll to position [365, 0]
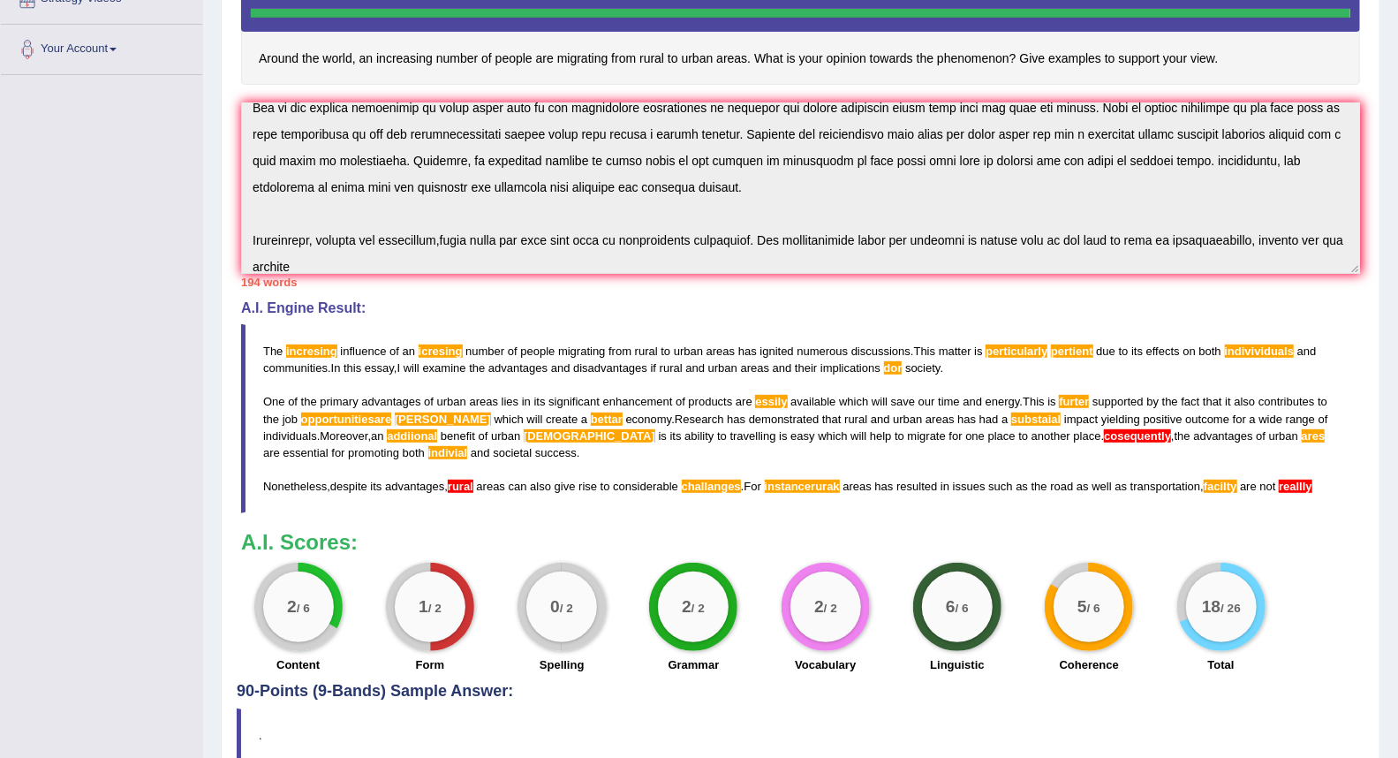
click at [241, 544] on b "A.I. Scores:" at bounding box center [299, 542] width 117 height 24
